Goal: Task Accomplishment & Management: Manage account settings

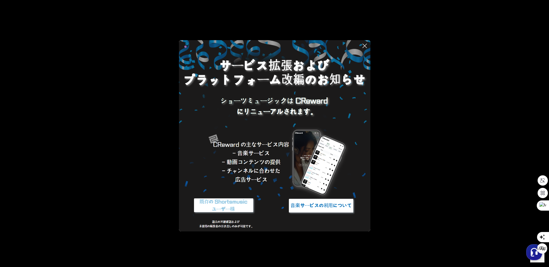
click at [366, 45] on icon at bounding box center [364, 45] width 7 height 7
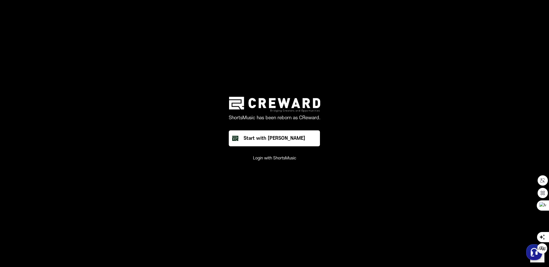
click at [283, 159] on button "Login with ShortsMusic" at bounding box center [274, 159] width 43 height 6
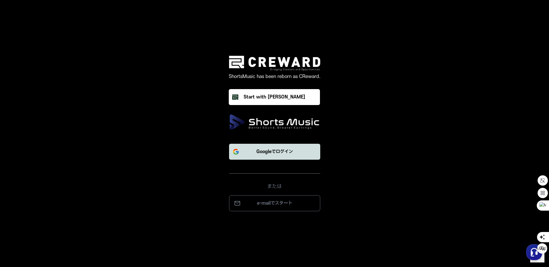
click at [294, 153] on button "Googleでログイン" at bounding box center [274, 152] width 91 height 16
